Goal: Contribute content: Add original content to the website for others to see

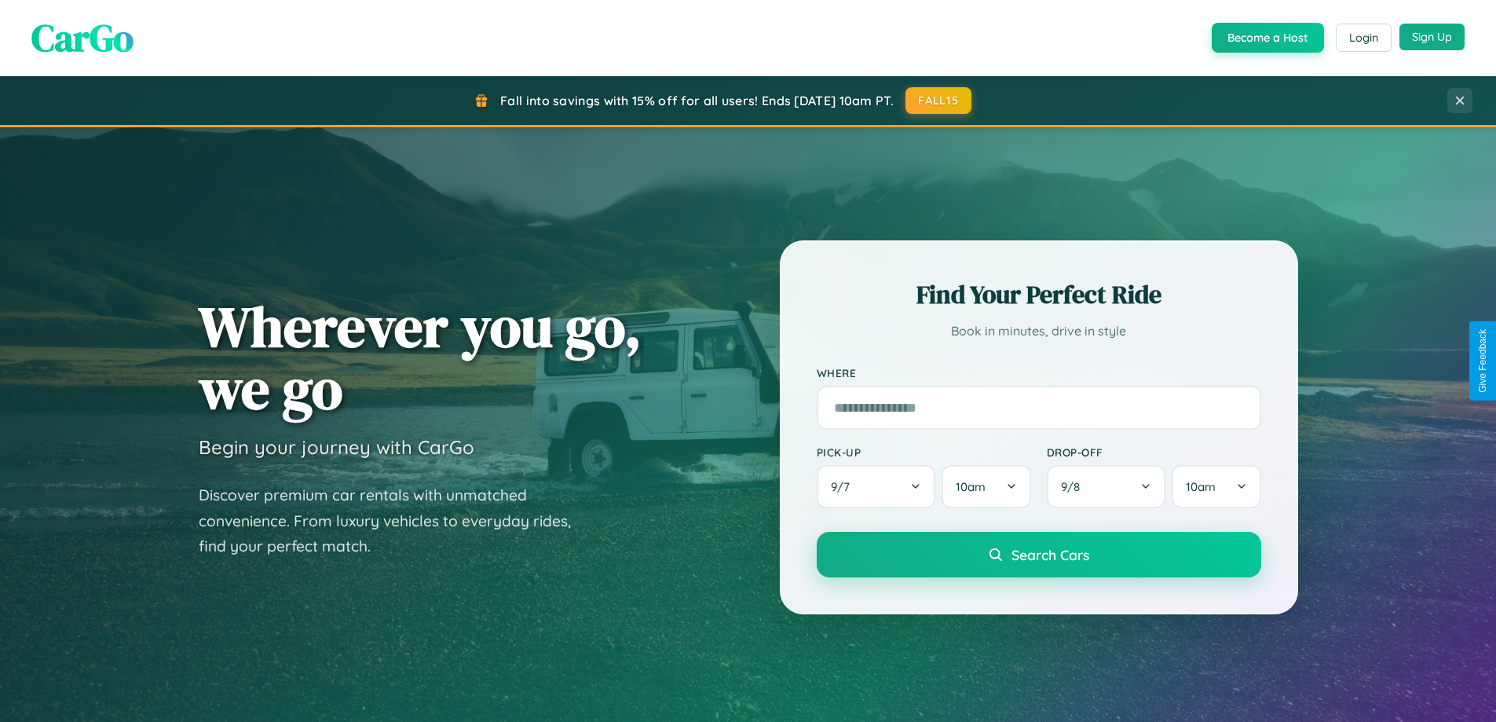
click at [1431, 37] on button "Sign Up" at bounding box center [1431, 37] width 65 height 27
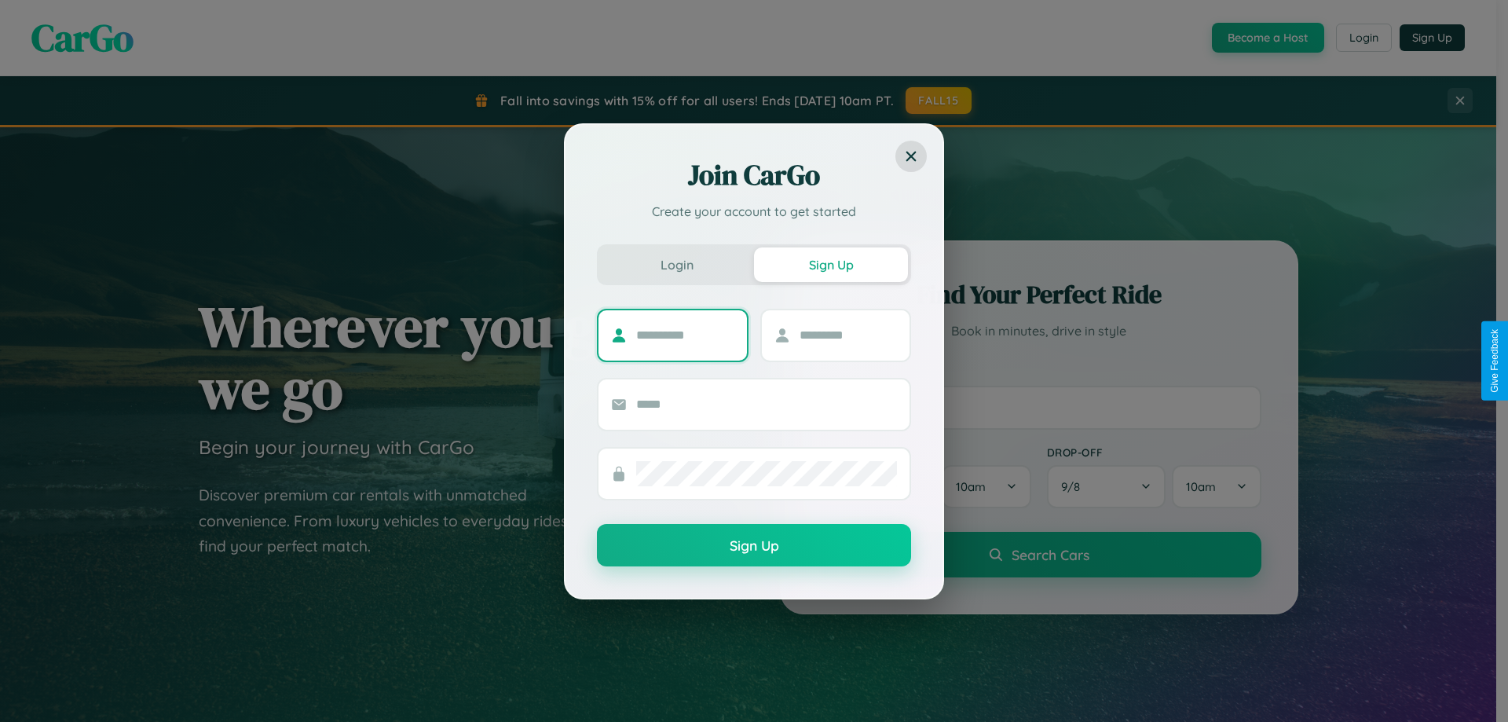
click at [685, 334] on input "text" at bounding box center [685, 335] width 98 height 25
type input "*****"
click at [847, 334] on input "text" at bounding box center [848, 335] width 98 height 25
type input "******"
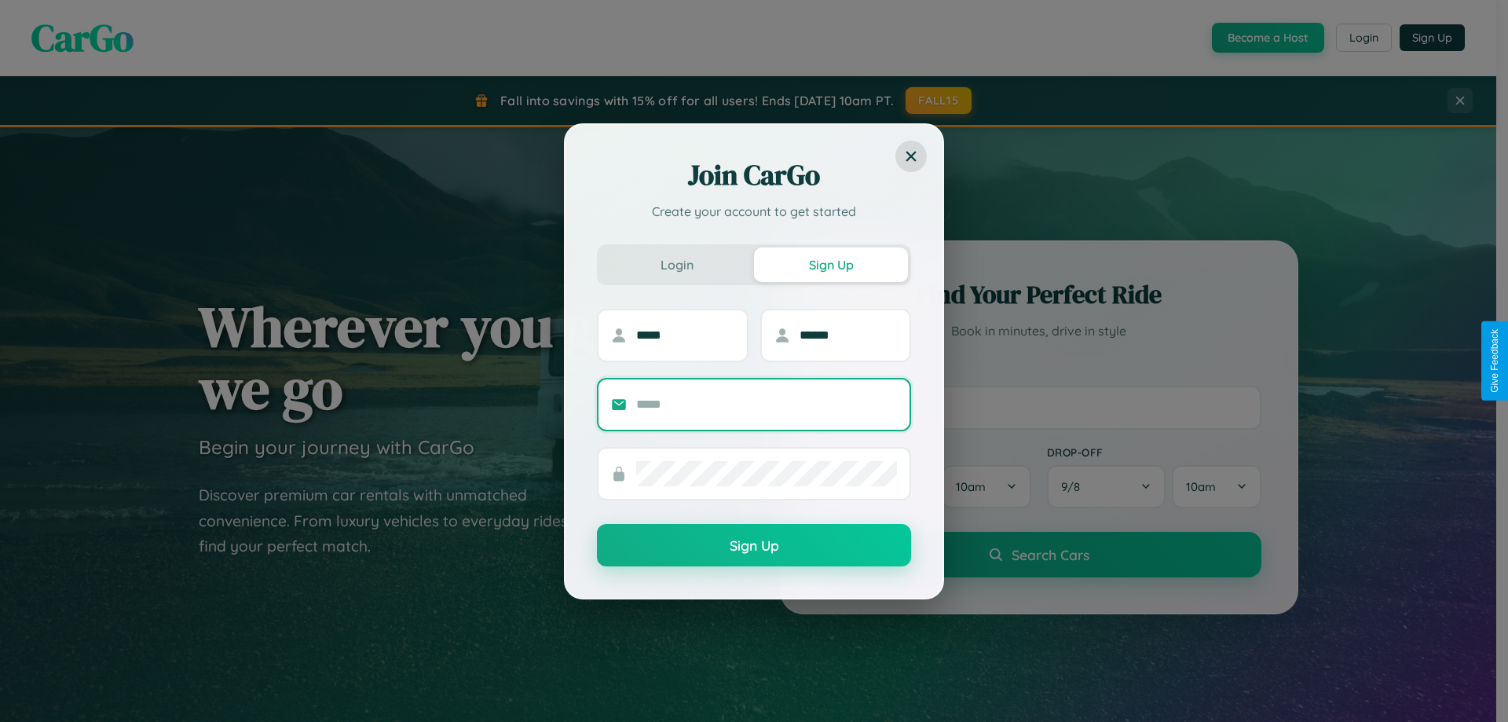
click at [766, 404] on input "text" at bounding box center [766, 404] width 261 height 25
type input "**********"
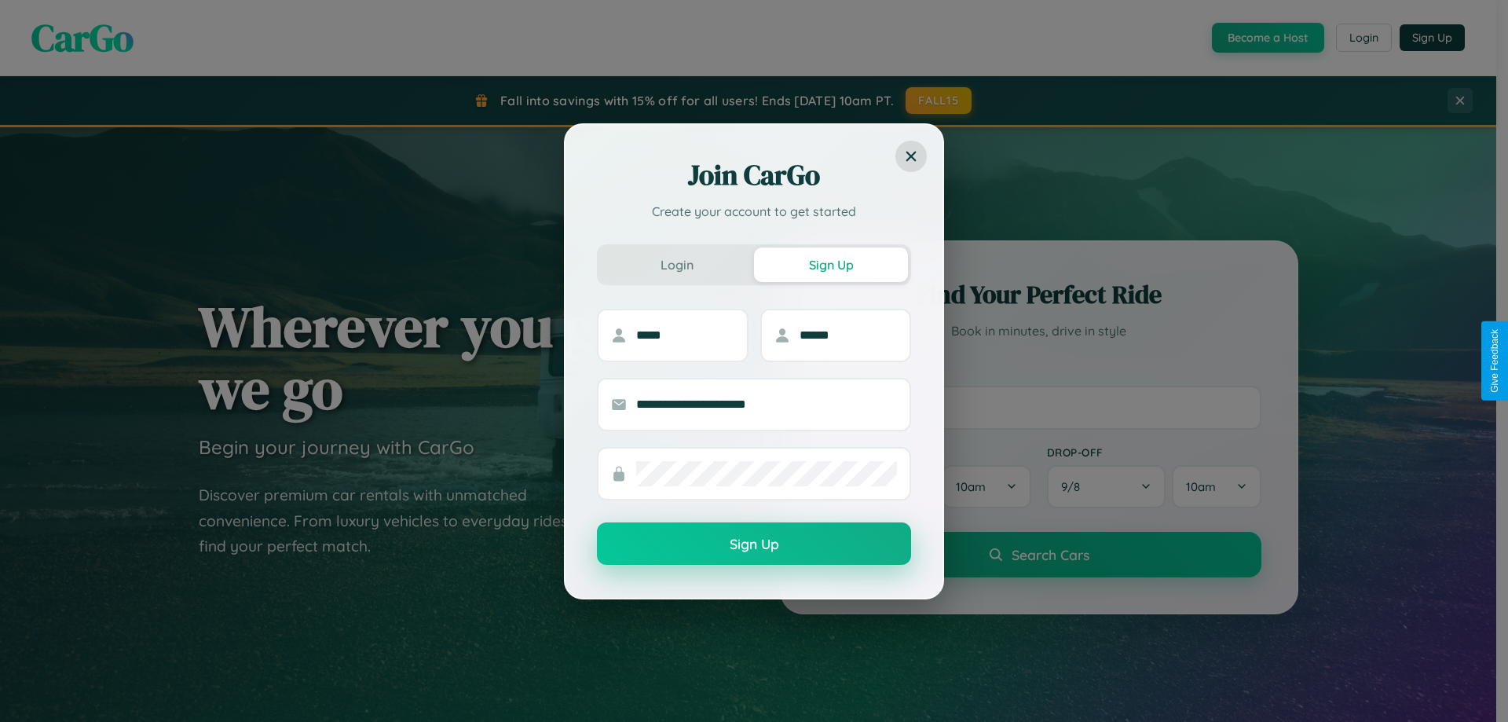
click at [754, 543] on button "Sign Up" at bounding box center [754, 543] width 314 height 42
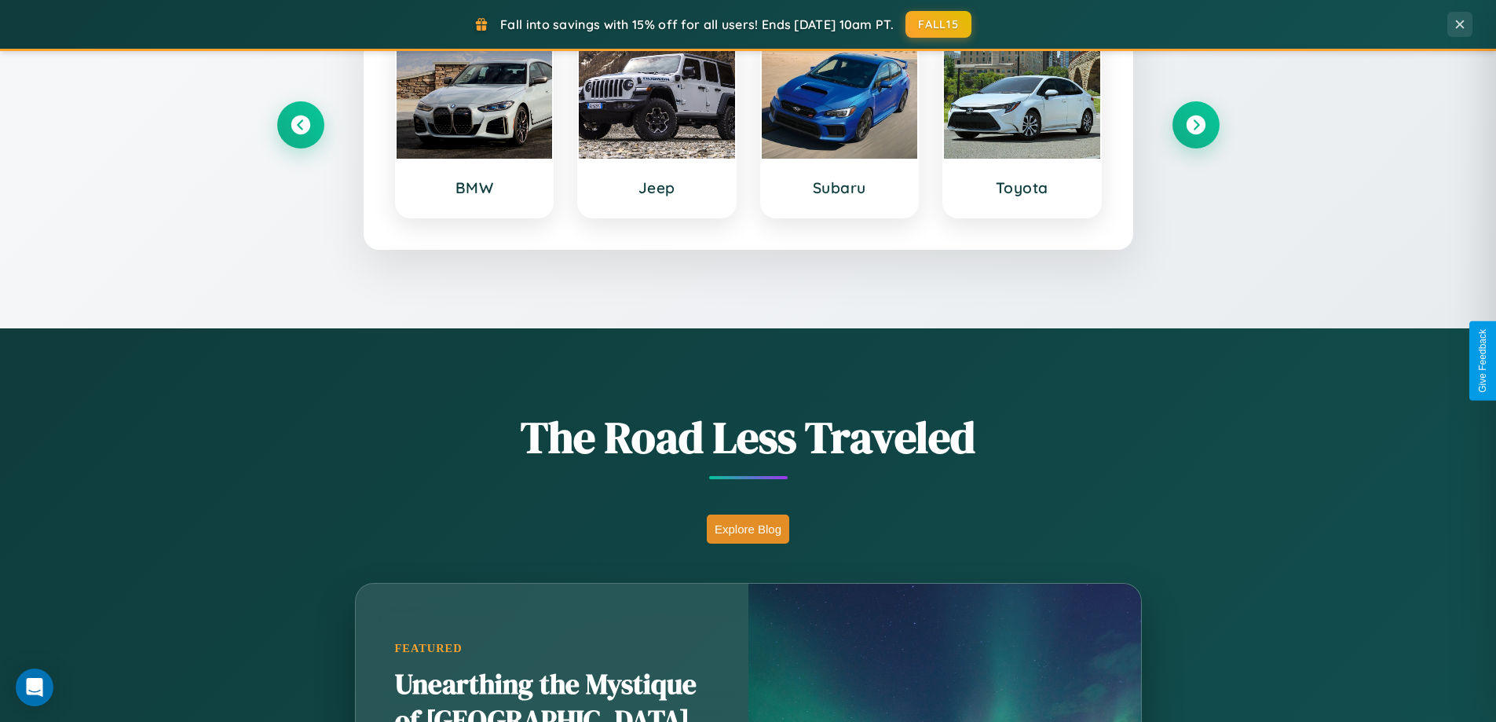
scroll to position [3021, 0]
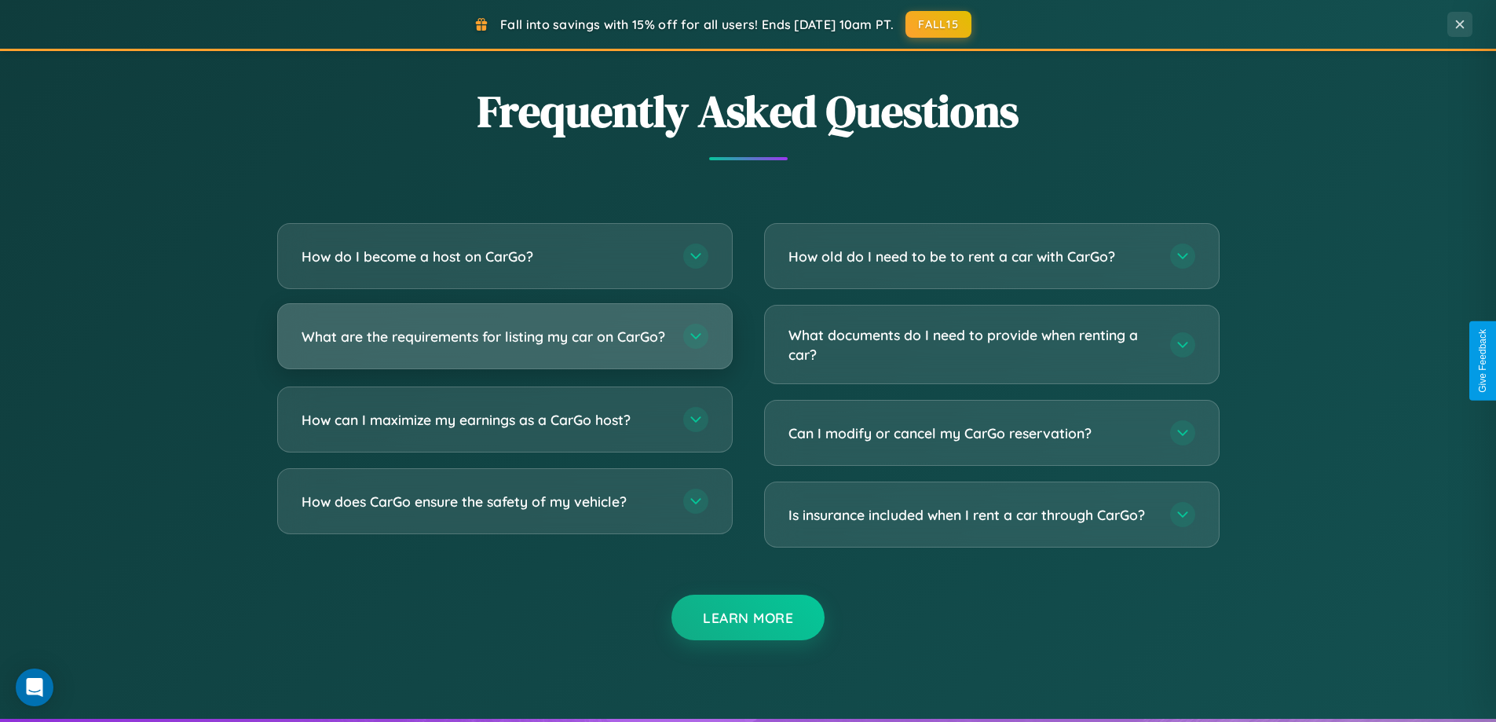
click at [504, 343] on h3 "What are the requirements for listing my car on CarGo?" at bounding box center [485, 337] width 366 height 20
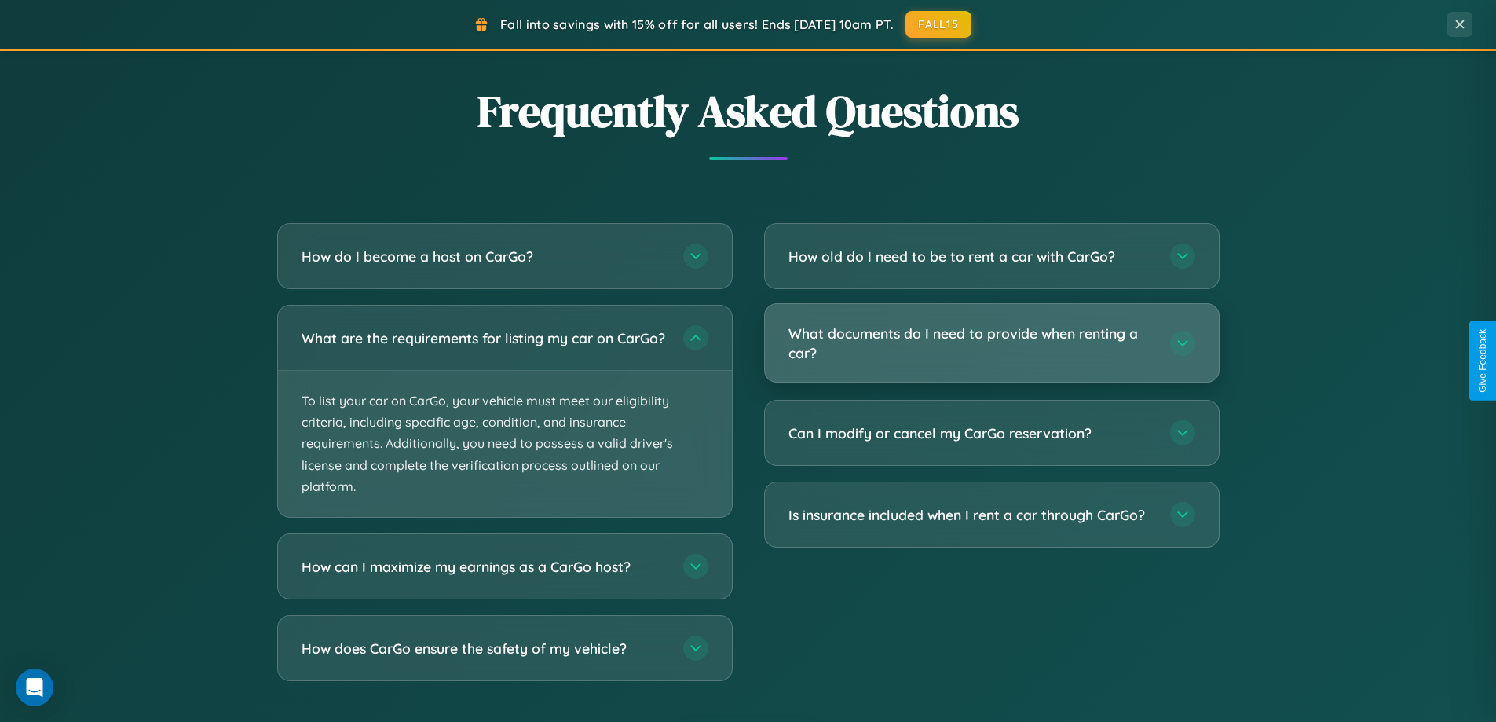
click at [991, 344] on h3 "What documents do I need to provide when renting a car?" at bounding box center [971, 343] width 366 height 38
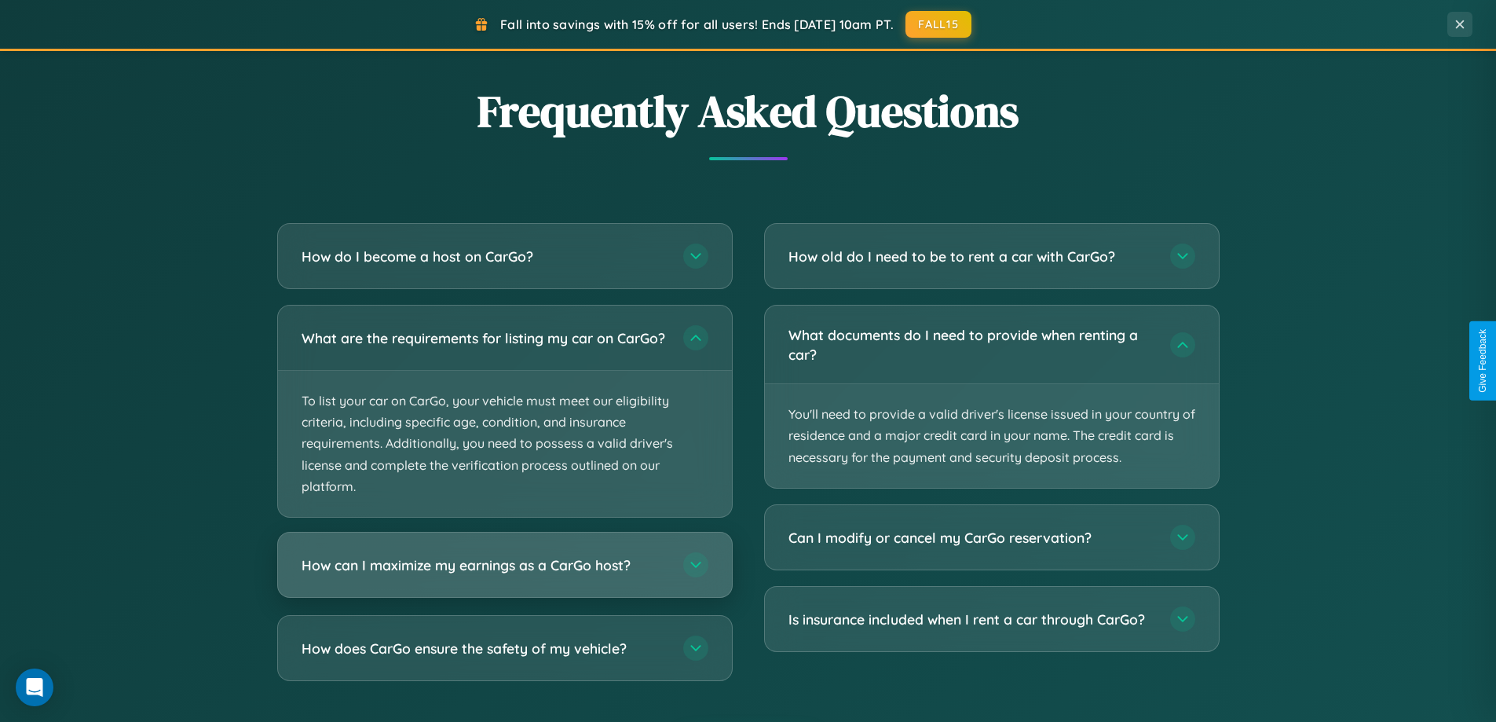
click at [504, 575] on h3 "How can I maximize my earnings as a CarGo host?" at bounding box center [485, 565] width 366 height 20
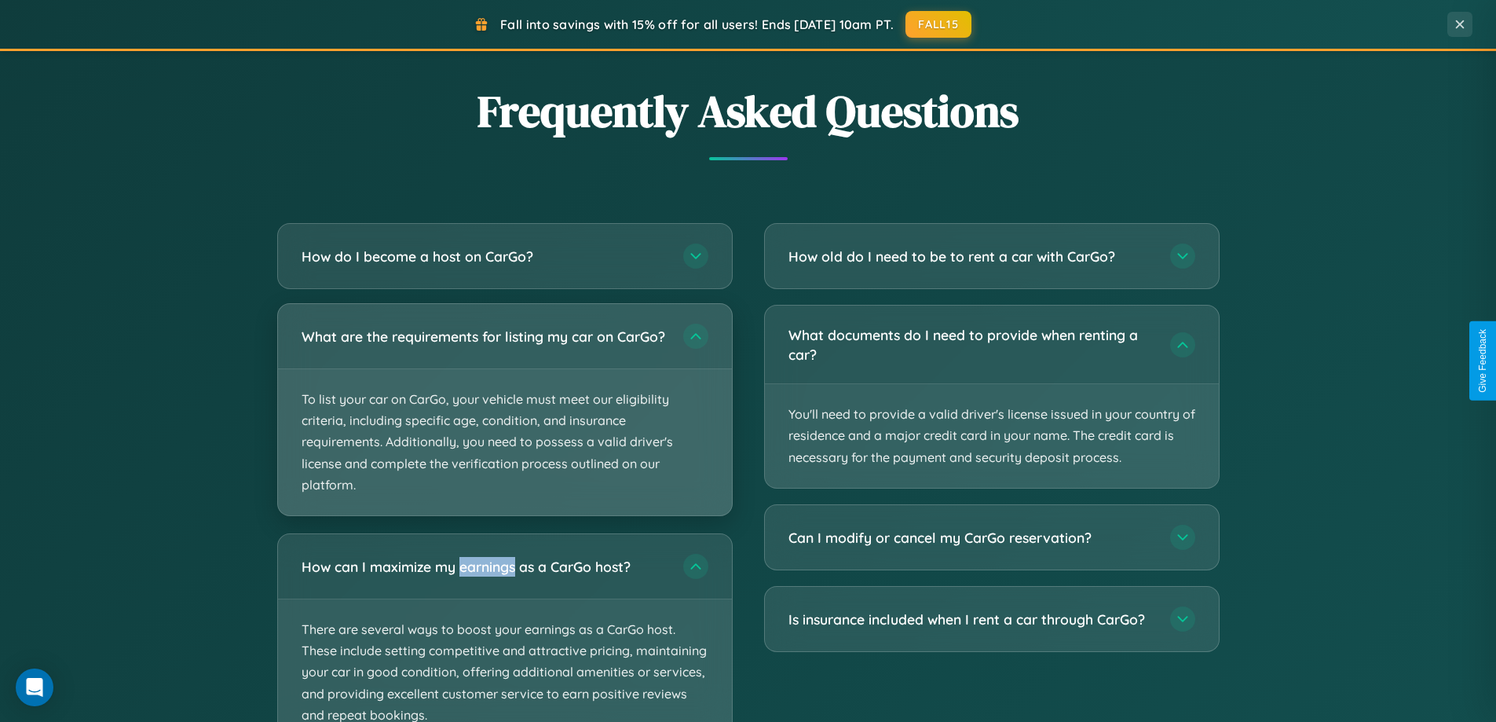
click at [504, 416] on p "To list your car on CarGo, your vehicle must meet our eligibility criteria, inc…" at bounding box center [505, 442] width 454 height 146
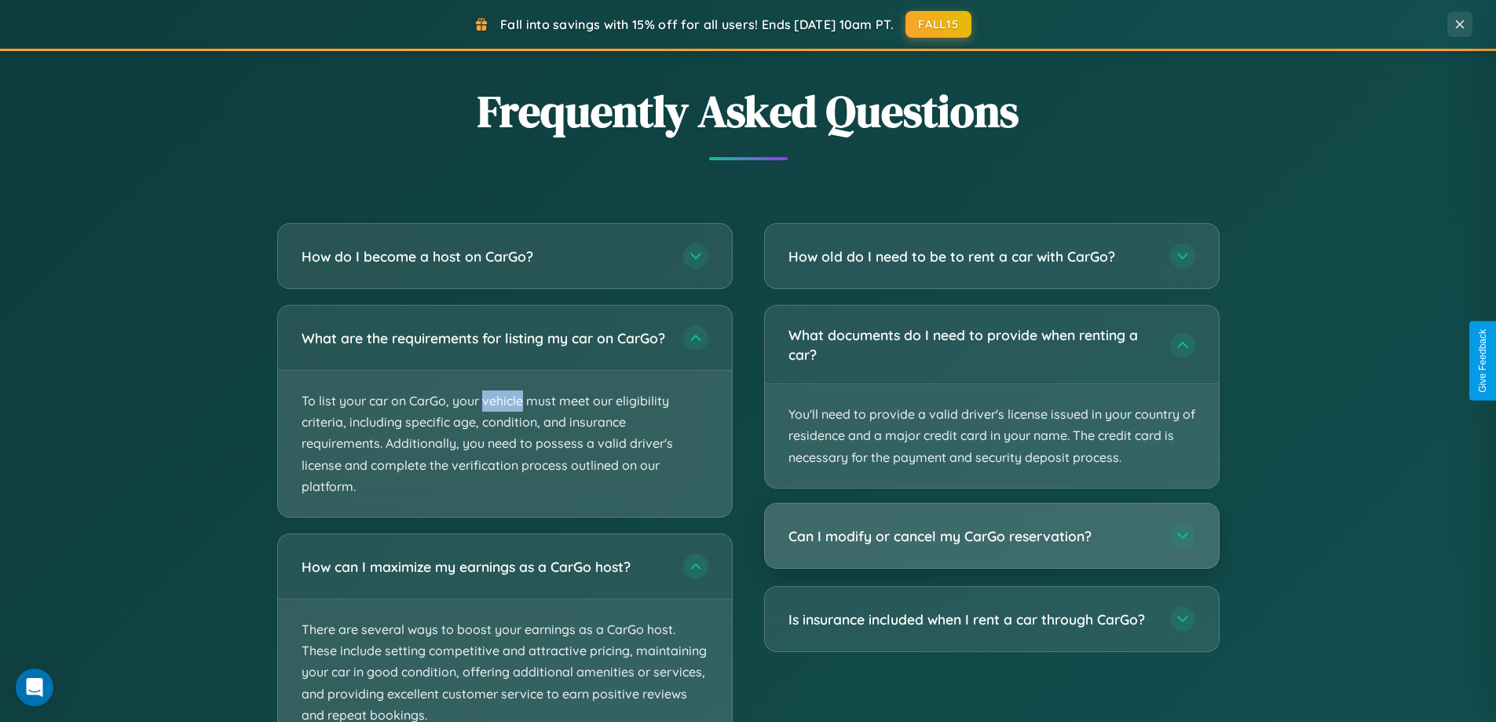
click at [991, 536] on h3 "Can I modify or cancel my CarGo reservation?" at bounding box center [971, 536] width 366 height 20
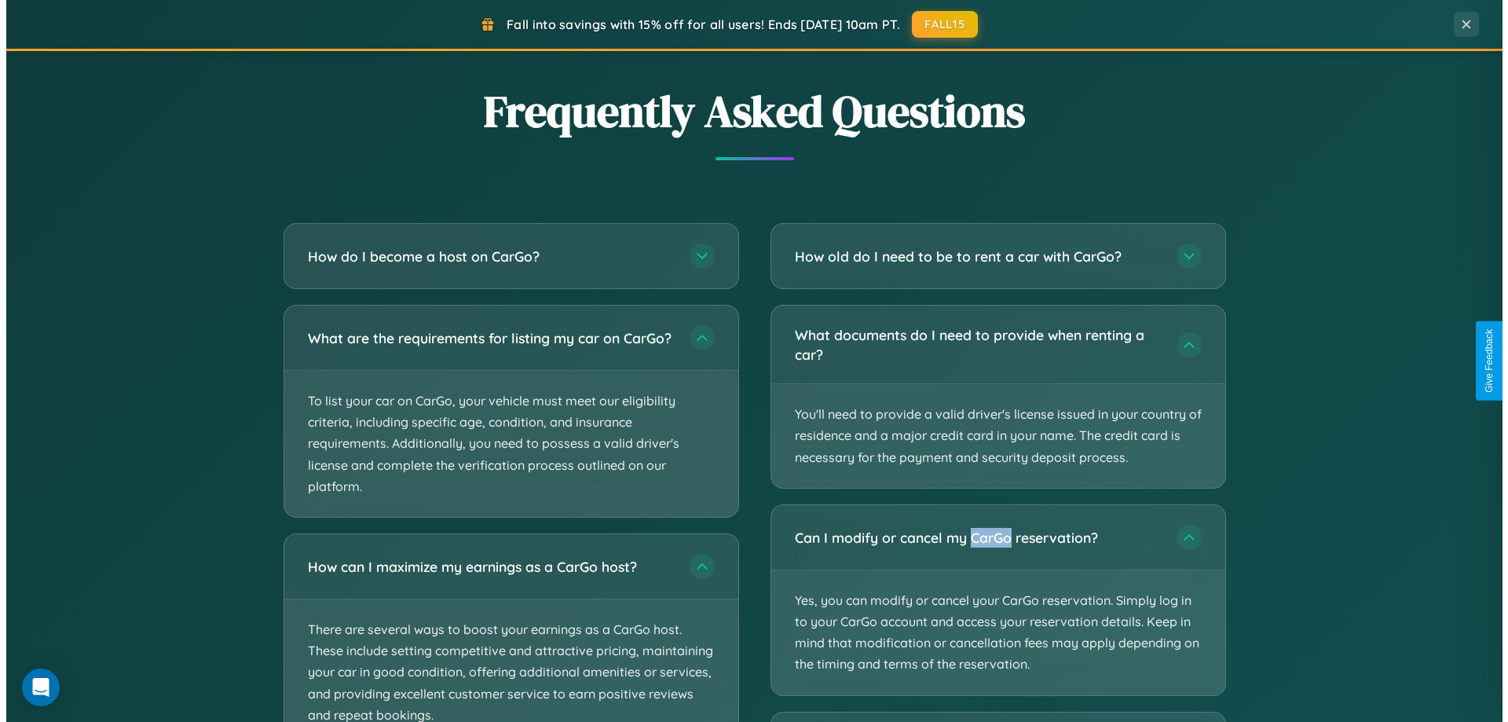
scroll to position [0, 0]
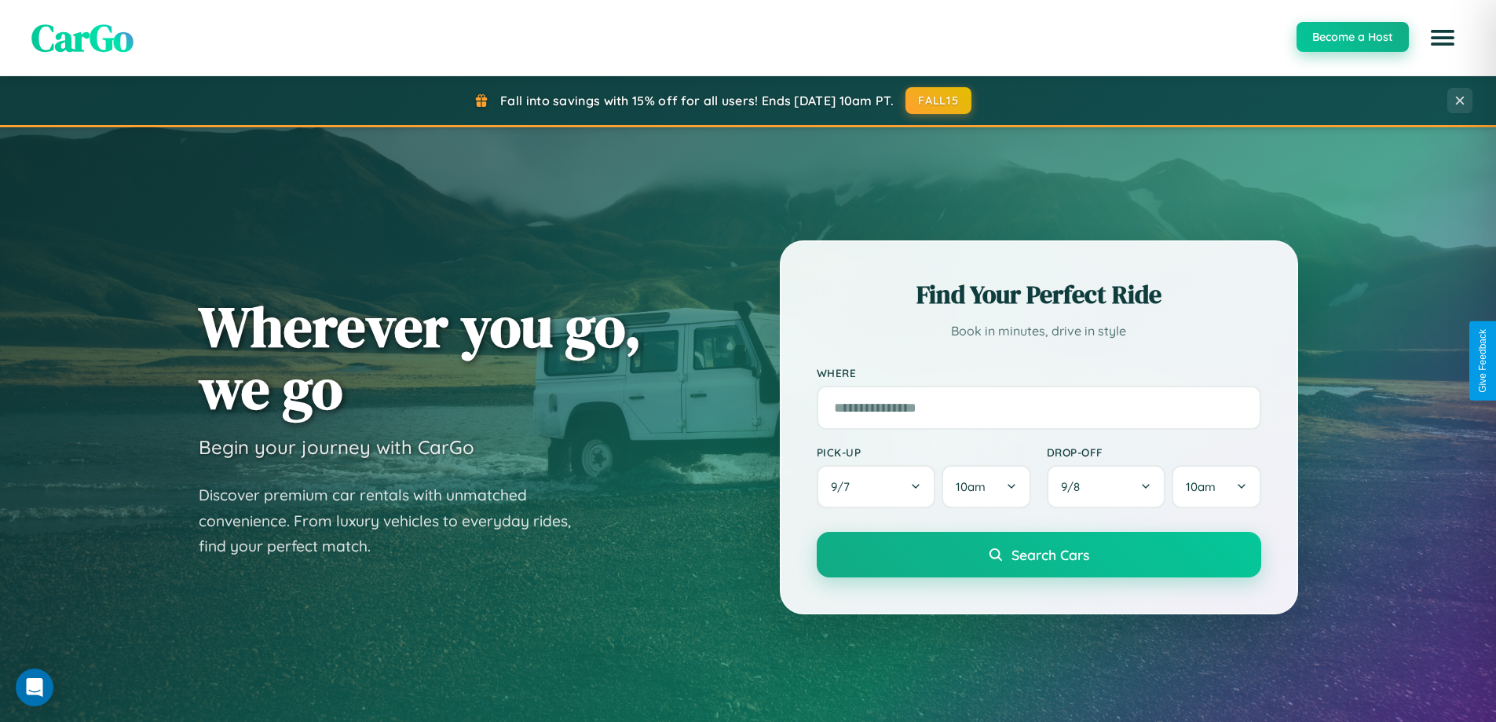
click at [1351, 38] on button "Become a Host" at bounding box center [1352, 37] width 112 height 30
